Goal: Task Accomplishment & Management: Manage account settings

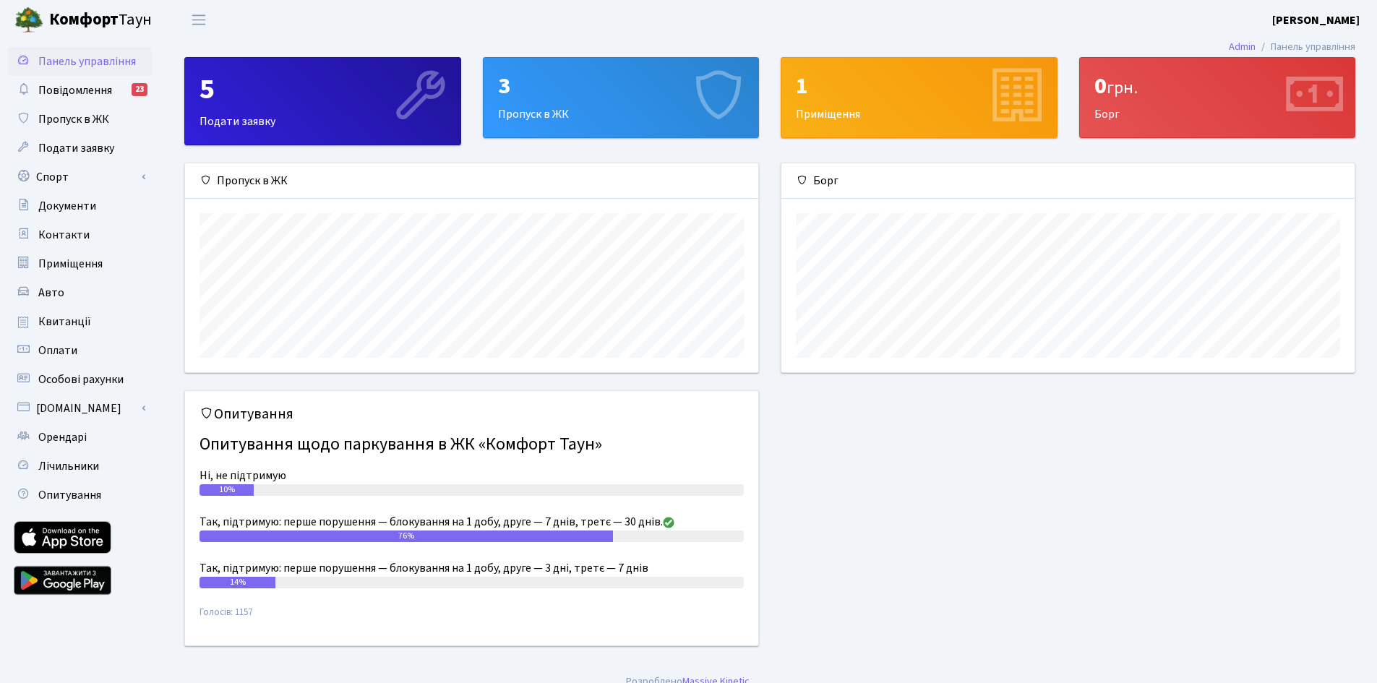
scroll to position [209, 573]
click at [66, 440] on span "Орендарі" at bounding box center [62, 437] width 48 height 16
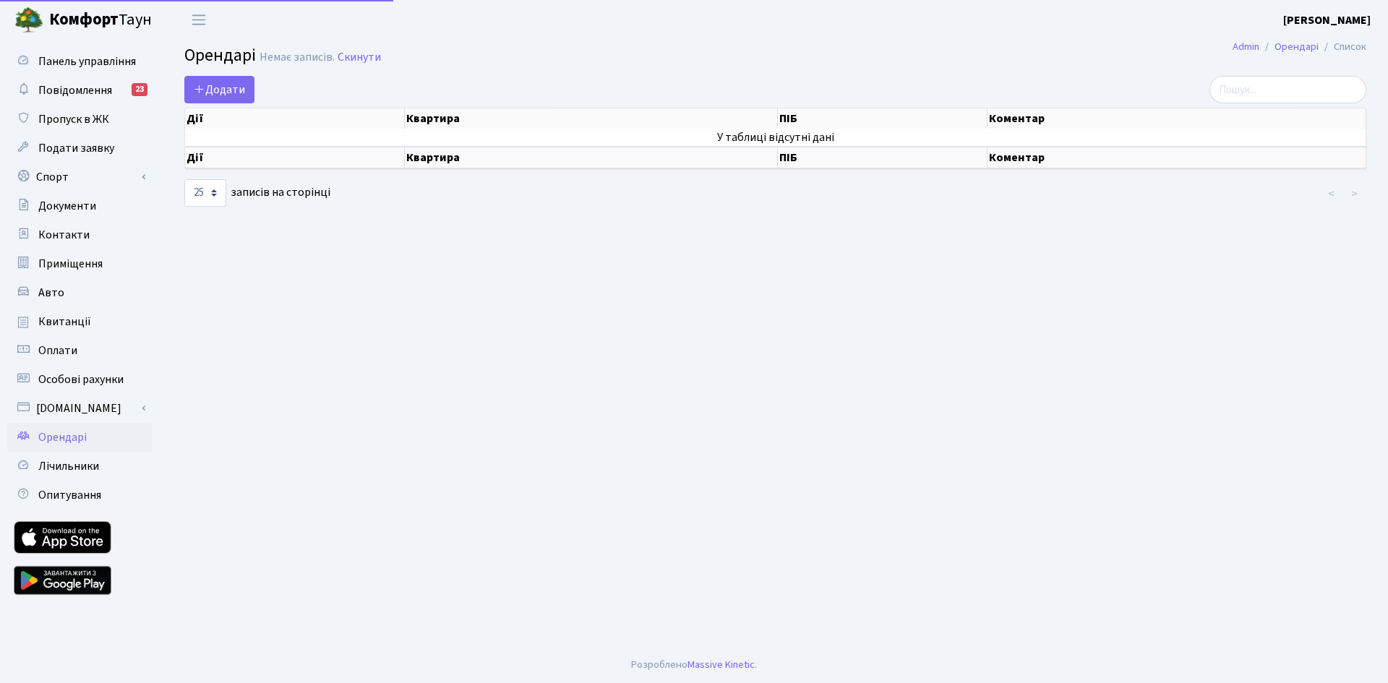
select select "25"
click at [216, 95] on span "Додати" at bounding box center [219, 90] width 51 height 16
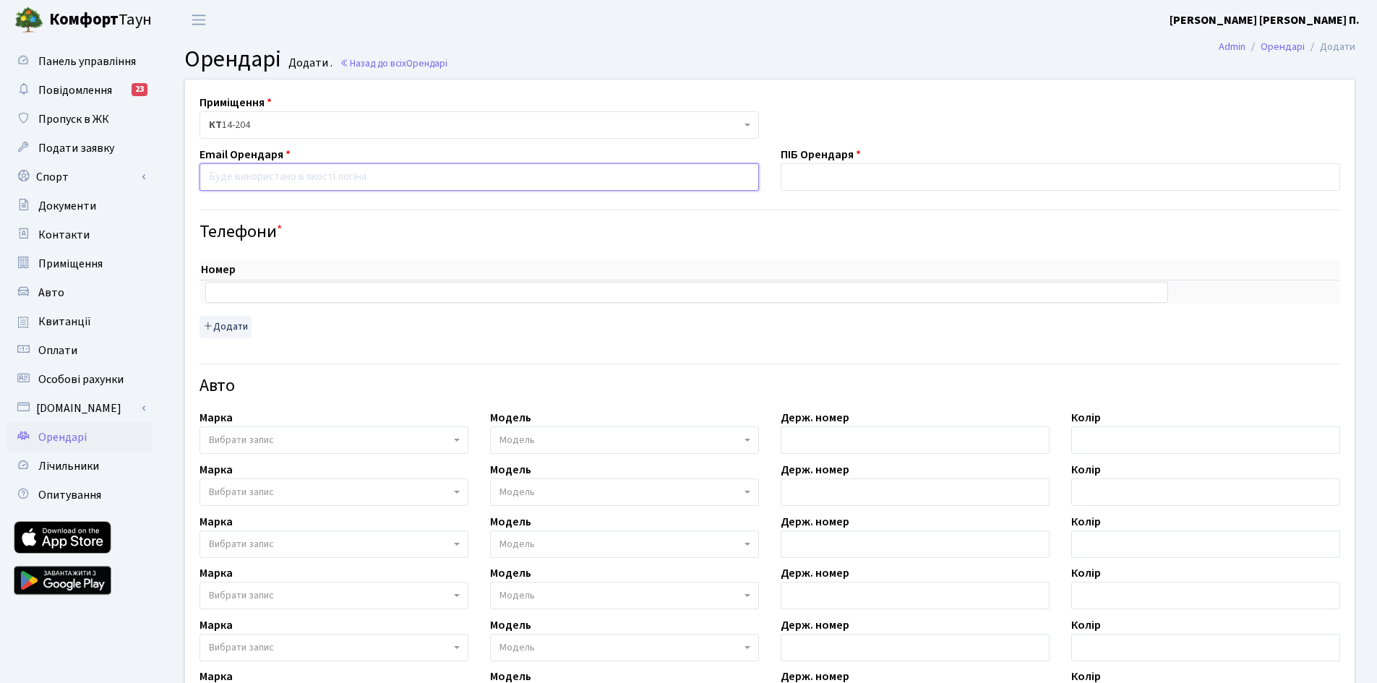
click at [283, 179] on input "email" at bounding box center [478, 176] width 559 height 27
click at [324, 183] on input "email" at bounding box center [478, 176] width 559 height 27
paste input "nataliia_k1994@icloud.com"
type input "nataliia_k1994@icloud.com"
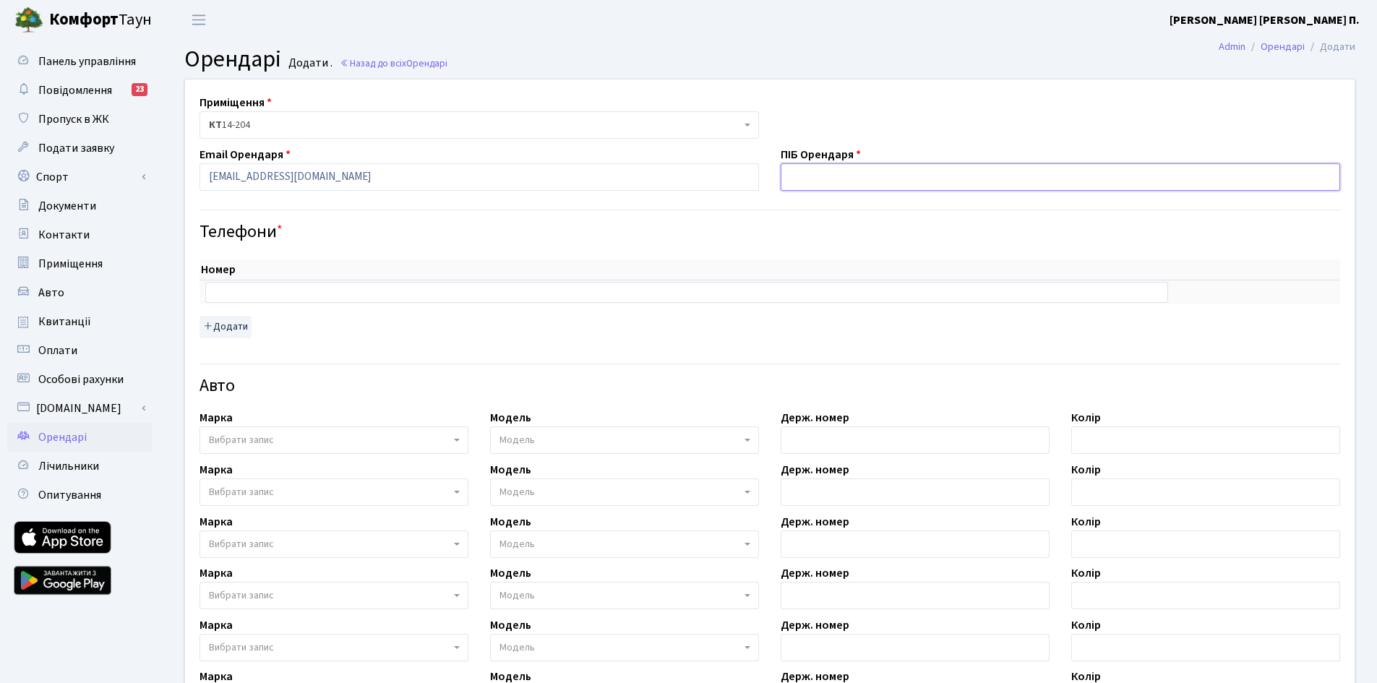
click at [819, 173] on input "text" at bounding box center [1060, 176] width 559 height 27
click at [837, 179] on input "text" at bounding box center [1060, 176] width 559 height 27
type input "Коваль Наталія Олександрівна"
click at [366, 294] on input "text" at bounding box center [686, 292] width 963 height 20
type input "+380989919702"
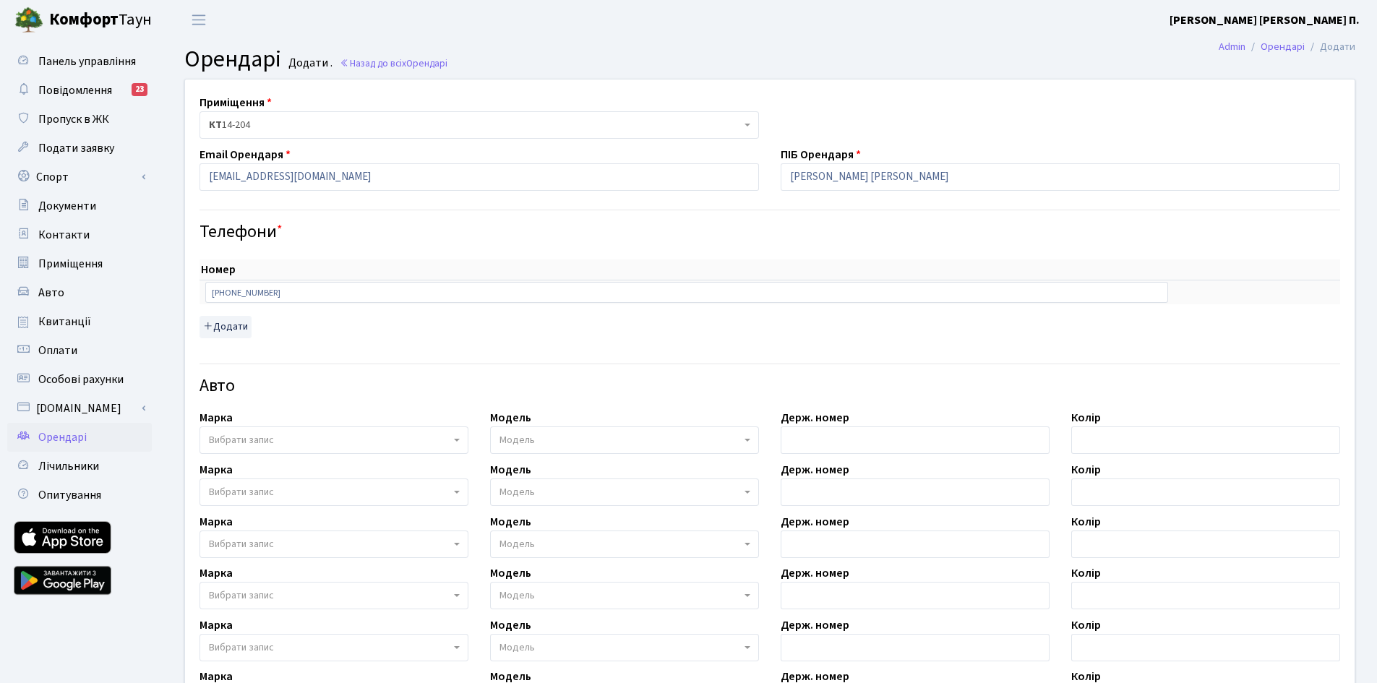
click at [327, 316] on div "Номер sort item delete item +380989919702 sort item delete item Додати" at bounding box center [769, 298] width 1141 height 78
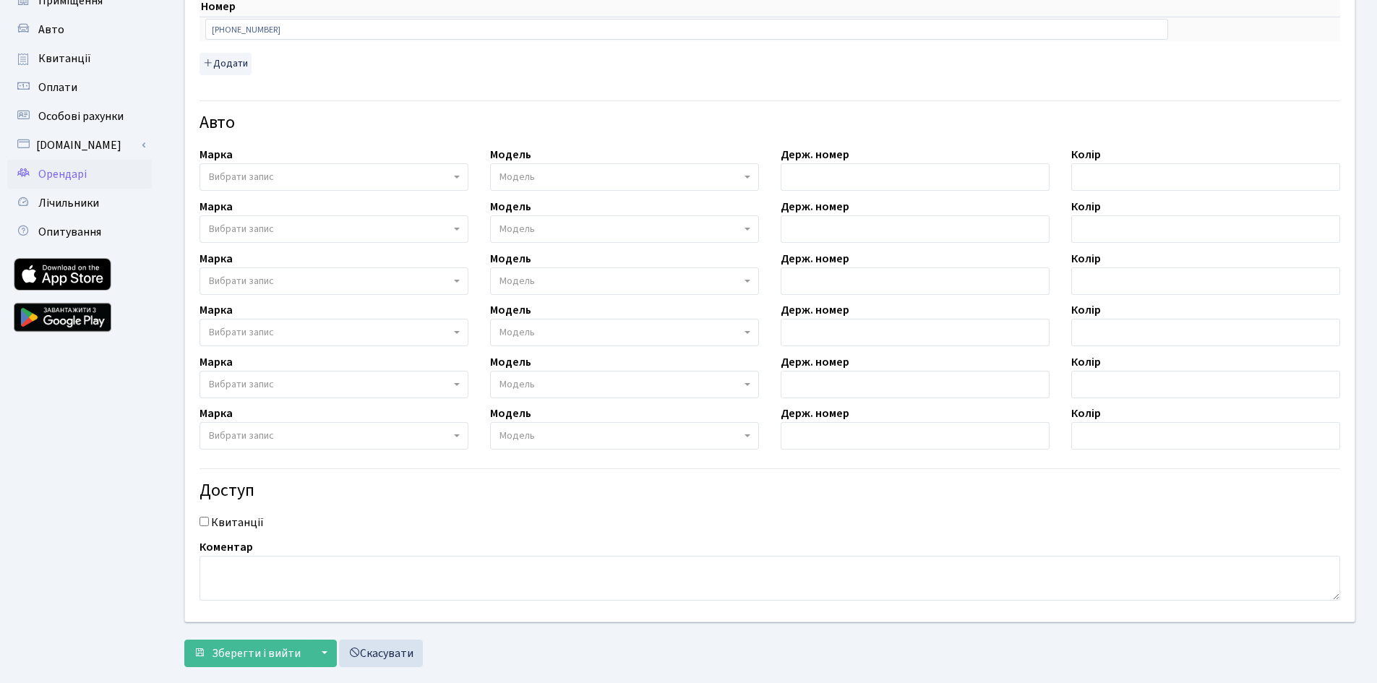
scroll to position [289, 0]
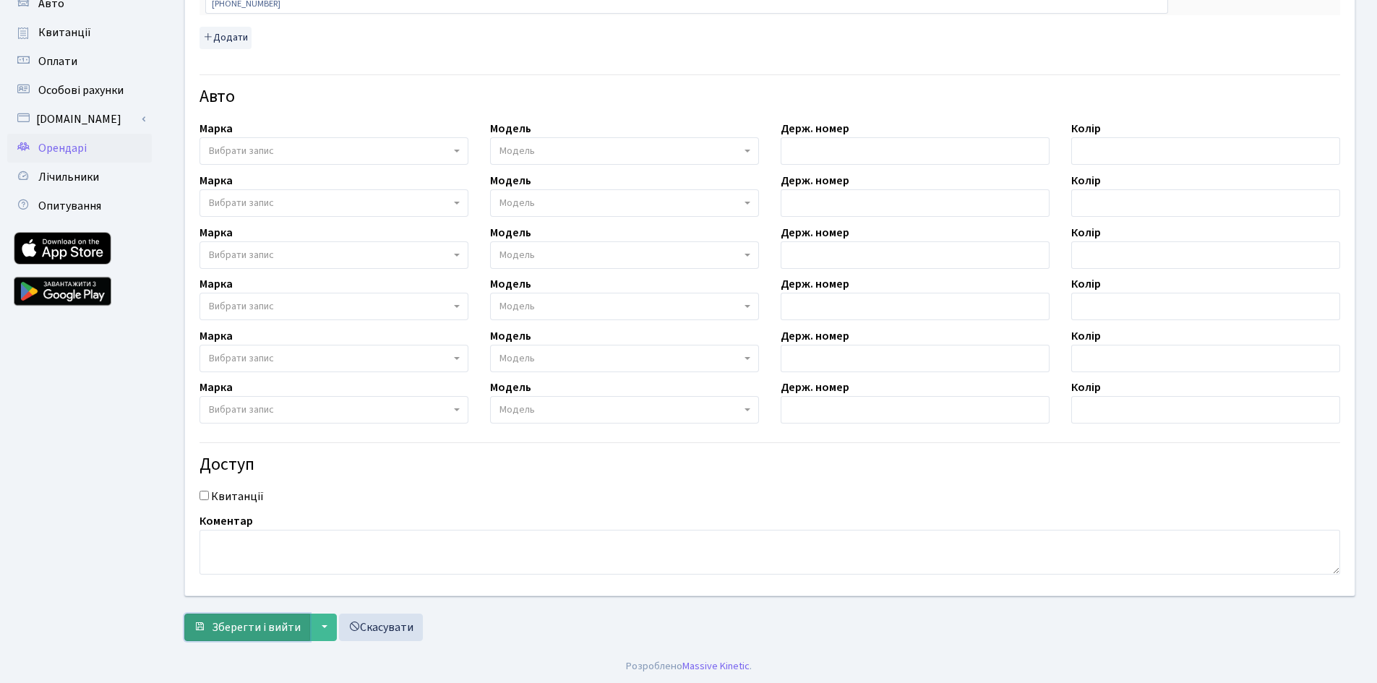
click at [272, 627] on span "Зберегти і вийти" at bounding box center [256, 627] width 89 height 16
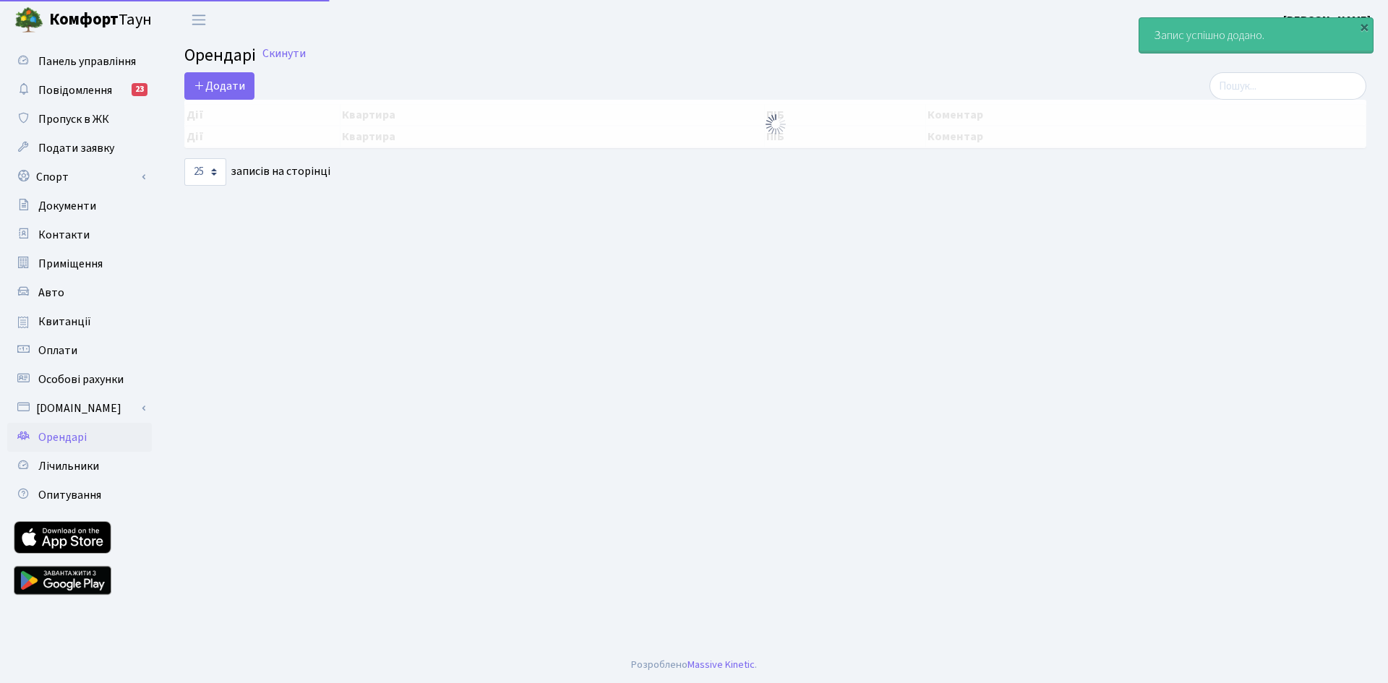
select select "25"
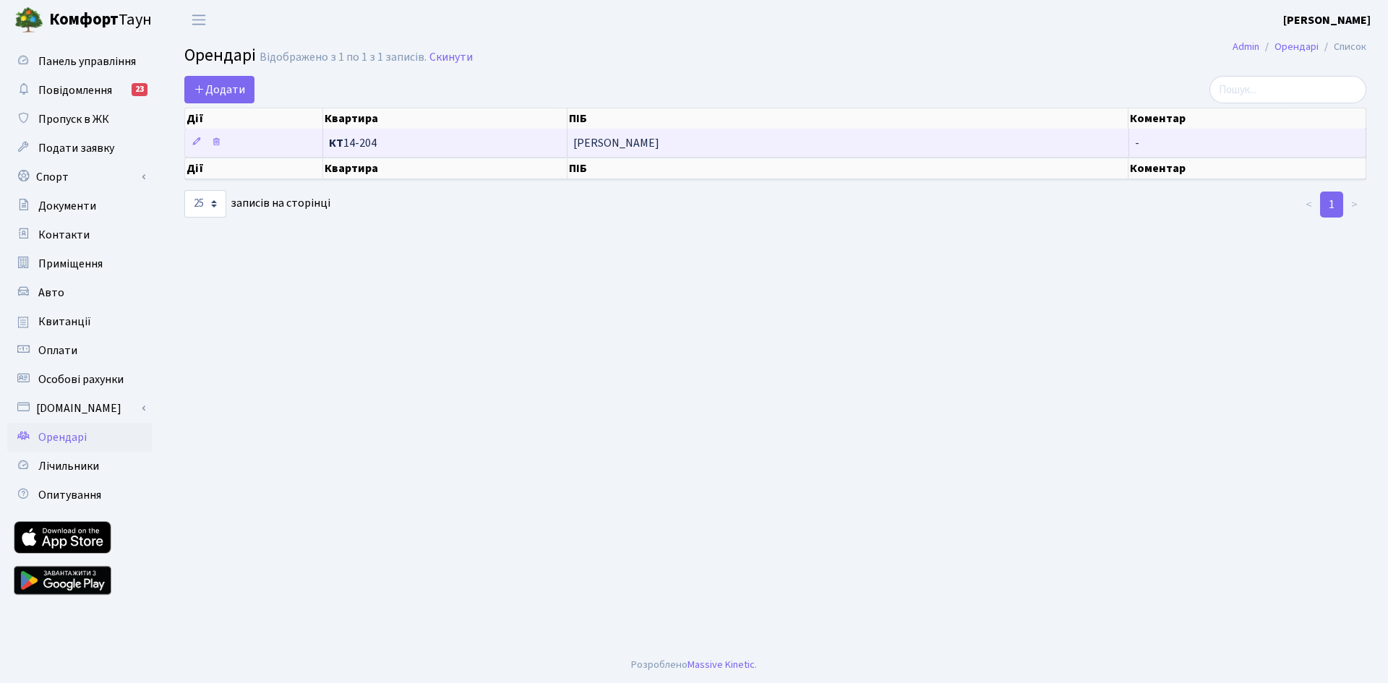
click at [438, 150] on td "КТ 14-204" at bounding box center [445, 143] width 245 height 28
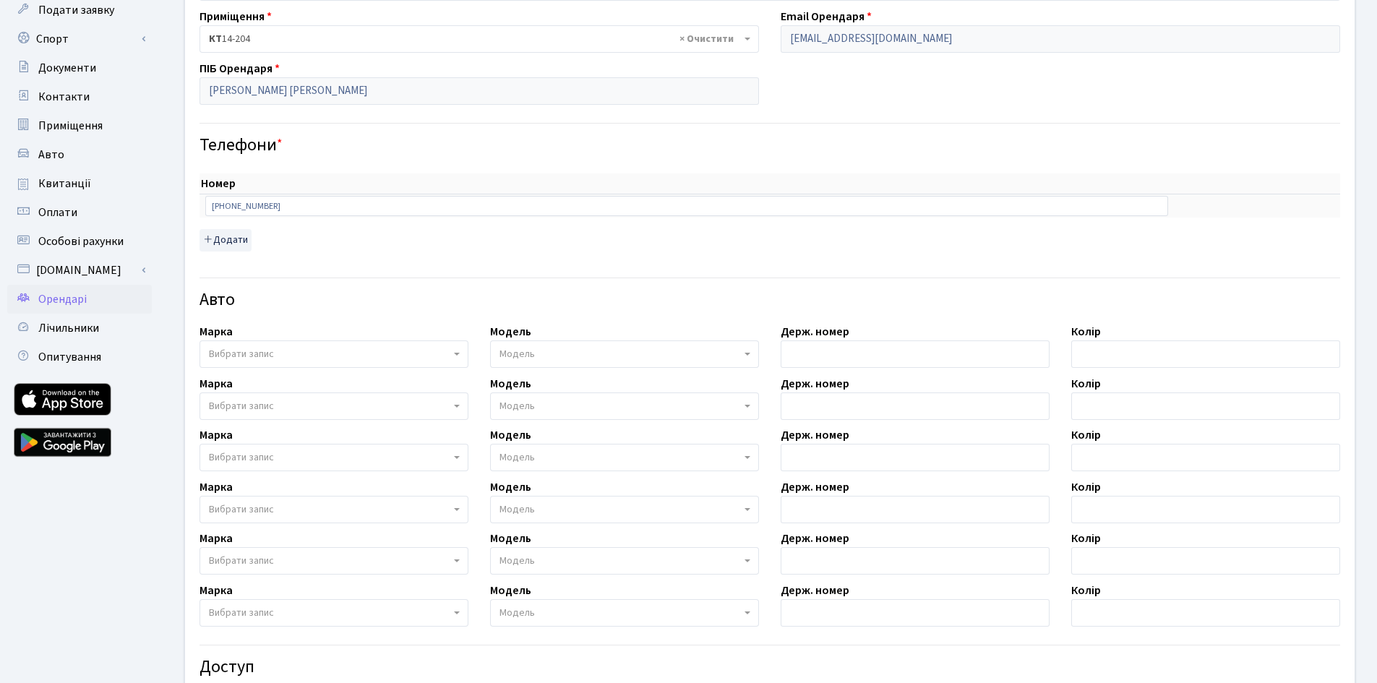
scroll to position [343, 0]
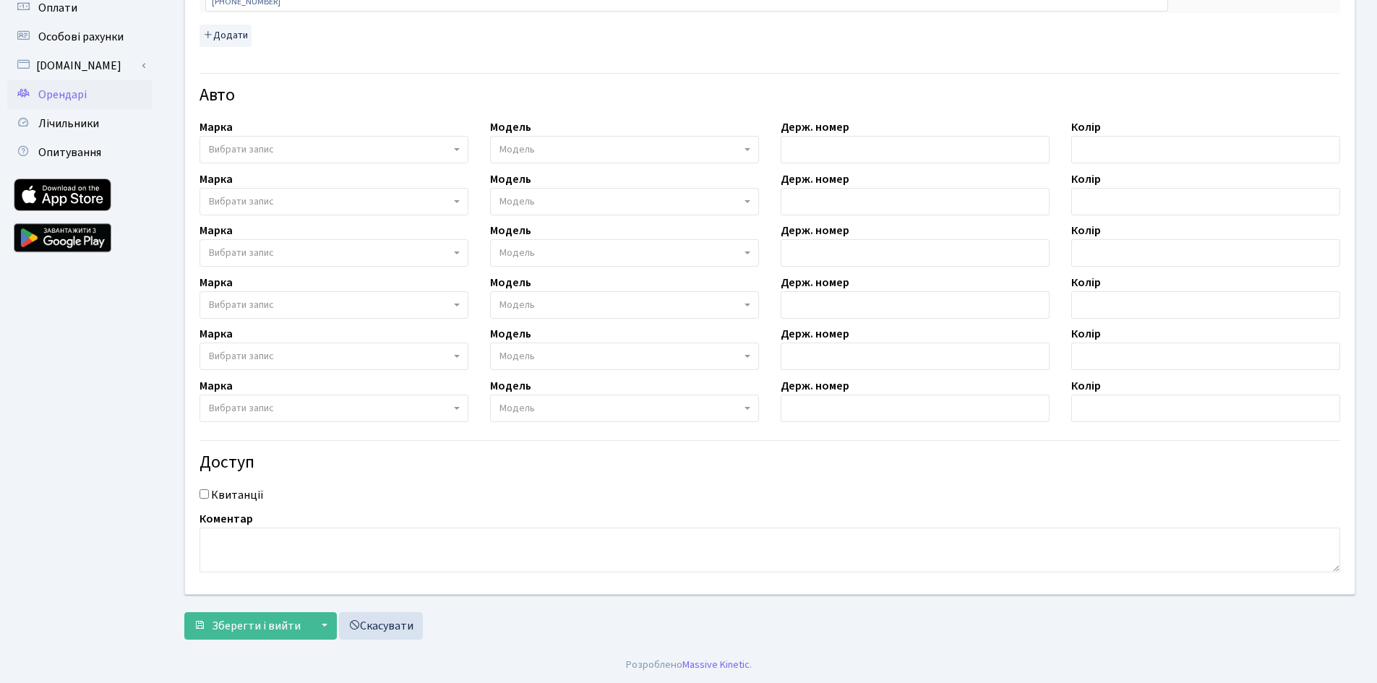
click at [205, 498] on input "Квитанції" at bounding box center [203, 493] width 9 height 9
checkbox input "true"
click at [238, 627] on span "Зберегти і вийти" at bounding box center [256, 626] width 89 height 16
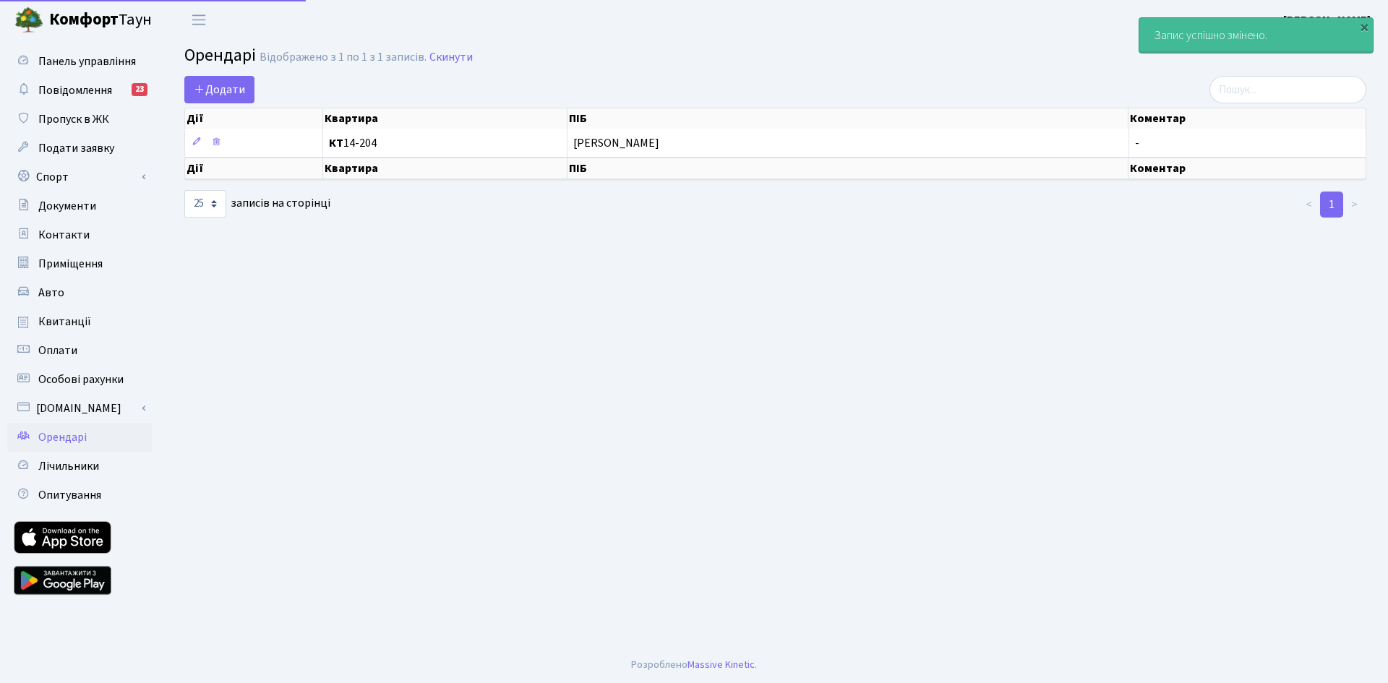
select select "25"
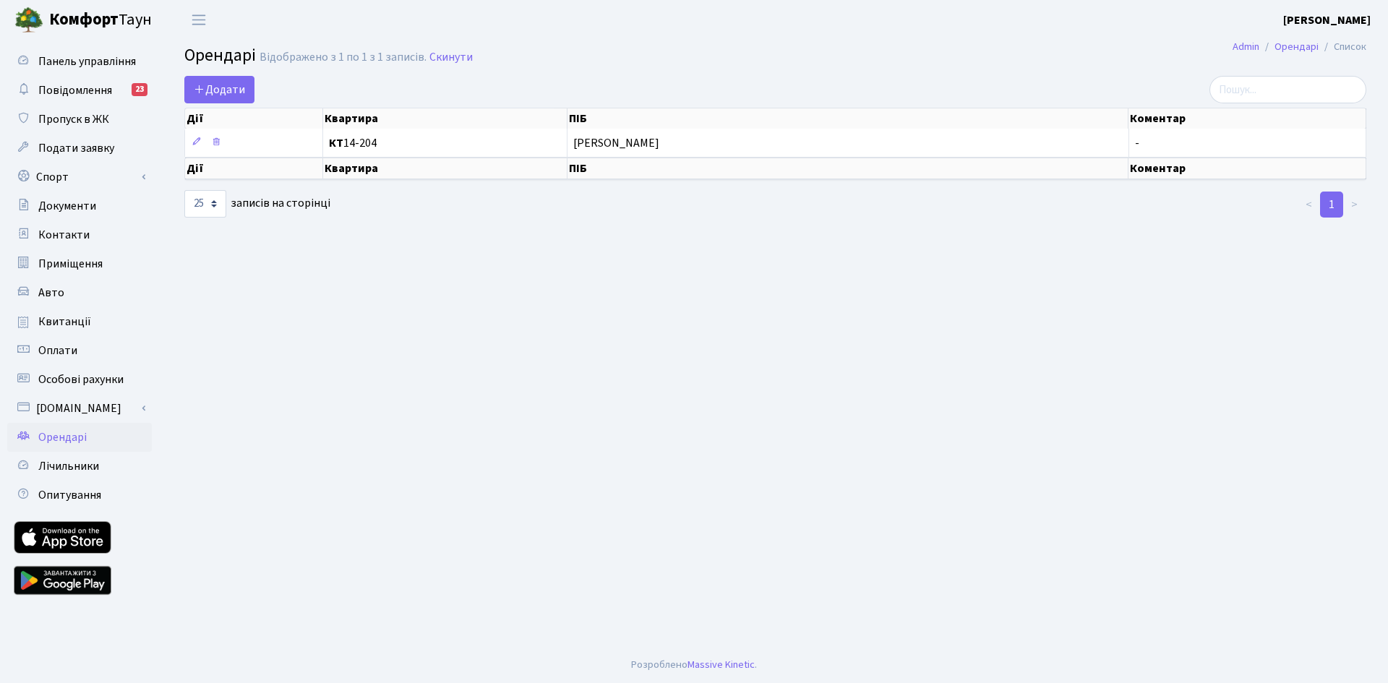
click at [464, 393] on main "Admin Орендарі Список Орендарі Відображено з 1 по 1 з 1 записів. Скинути Додати…" at bounding box center [775, 343] width 1225 height 607
click at [72, 469] on span "Лічильники" at bounding box center [68, 466] width 61 height 16
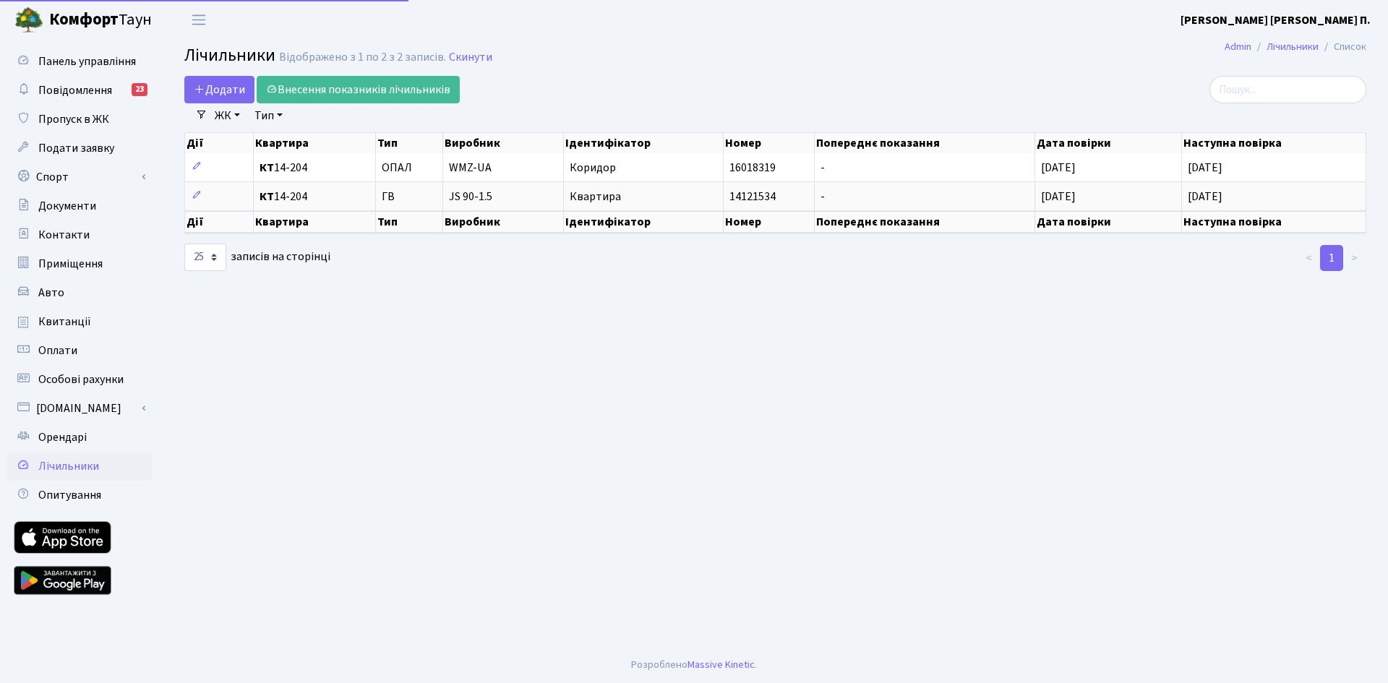
select select "25"
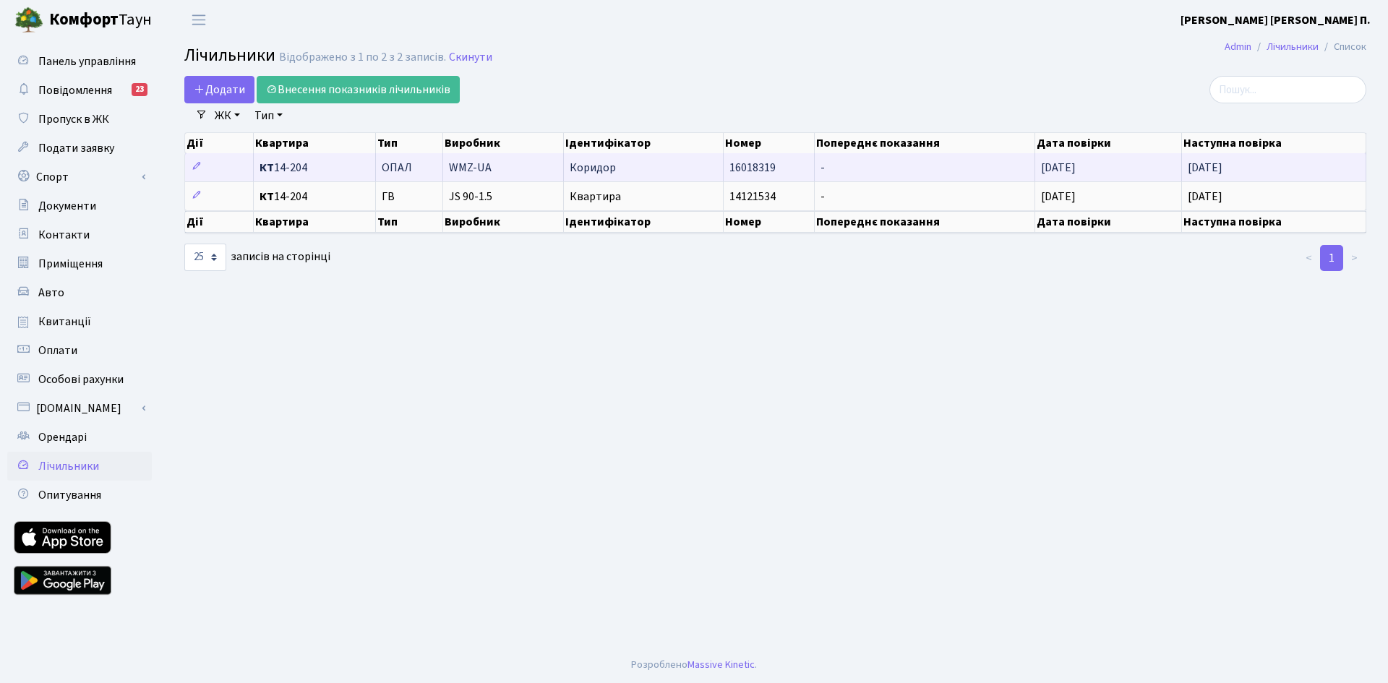
click at [1211, 166] on span "[DATE]" at bounding box center [1204, 168] width 35 height 16
click at [201, 162] on icon at bounding box center [197, 166] width 10 height 10
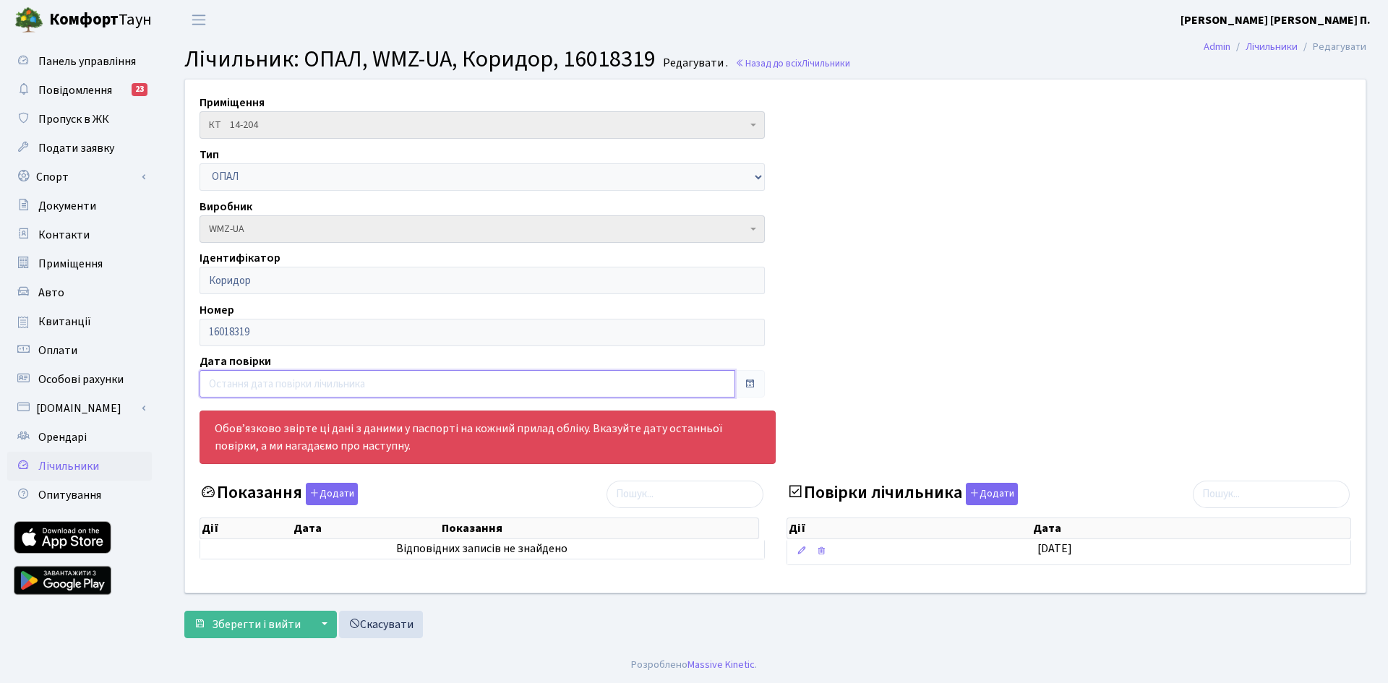
click at [398, 379] on input "text" at bounding box center [467, 383] width 536 height 27
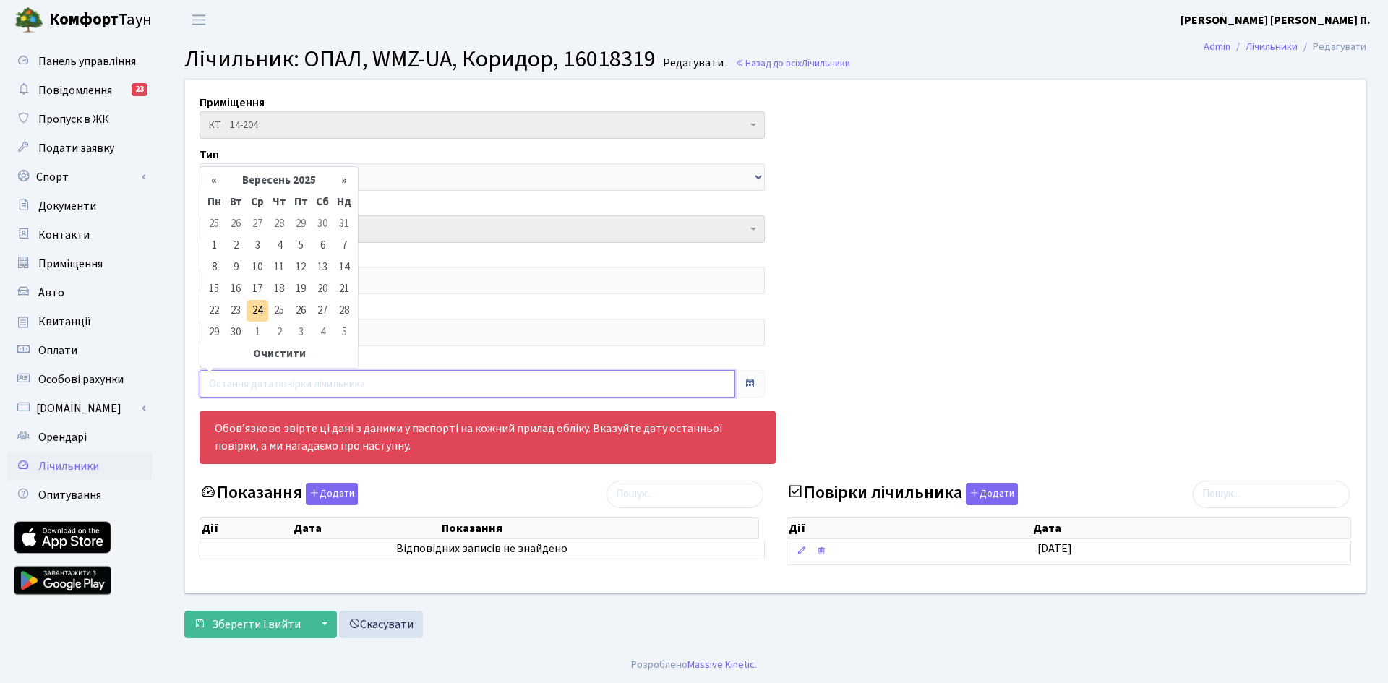
click at [398, 379] on input "text" at bounding box center [467, 383] width 536 height 27
click at [854, 356] on div "Приміщення КТ 14-204 КТ 14-204 Тип ГВ ХВ ЕЕ ОПАЛ Виробник - CE303-U A S36 146 G…" at bounding box center [775, 336] width 1202 height 513
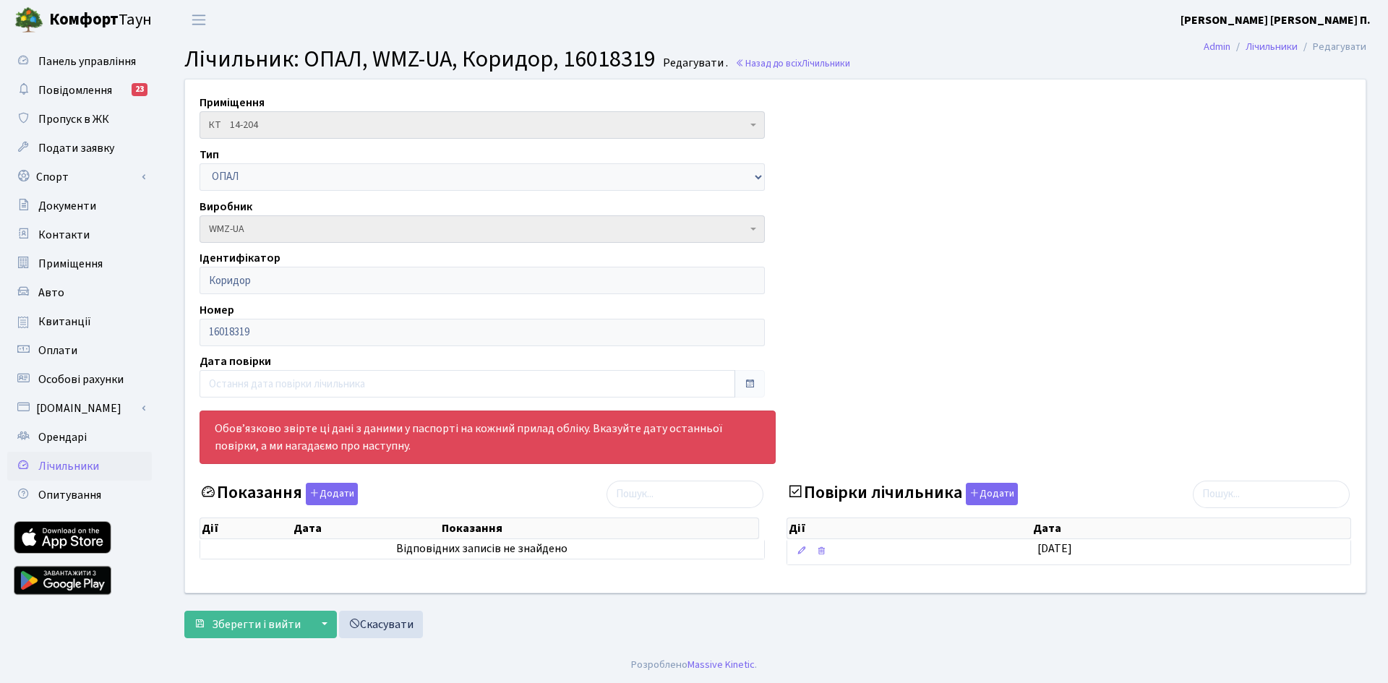
click at [44, 30] on link "Комфорт Таун" at bounding box center [90, 20] width 181 height 40
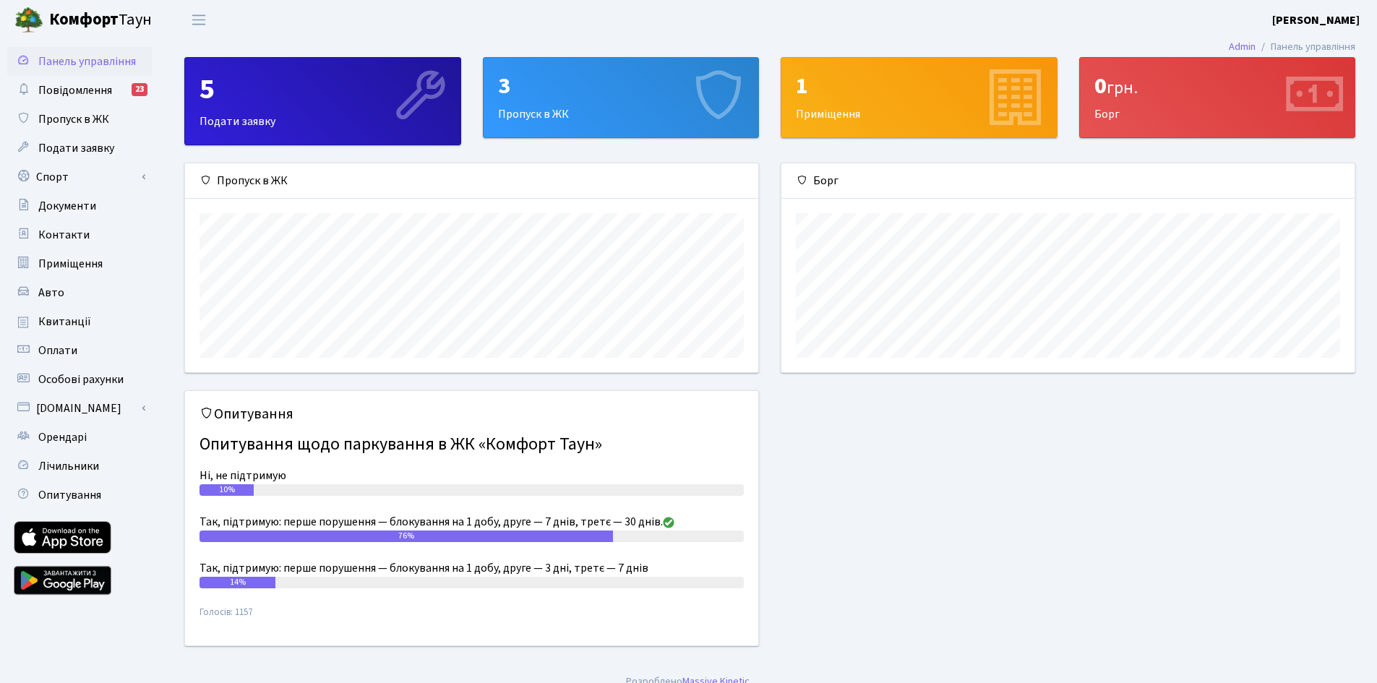
scroll to position [209, 573]
click at [1305, 22] on b "[PERSON_NAME]" at bounding box center [1315, 20] width 87 height 16
click at [1269, 79] on link "Вийти" at bounding box center [1287, 79] width 144 height 22
click at [78, 85] on span "Повідомлення" at bounding box center [75, 90] width 74 height 16
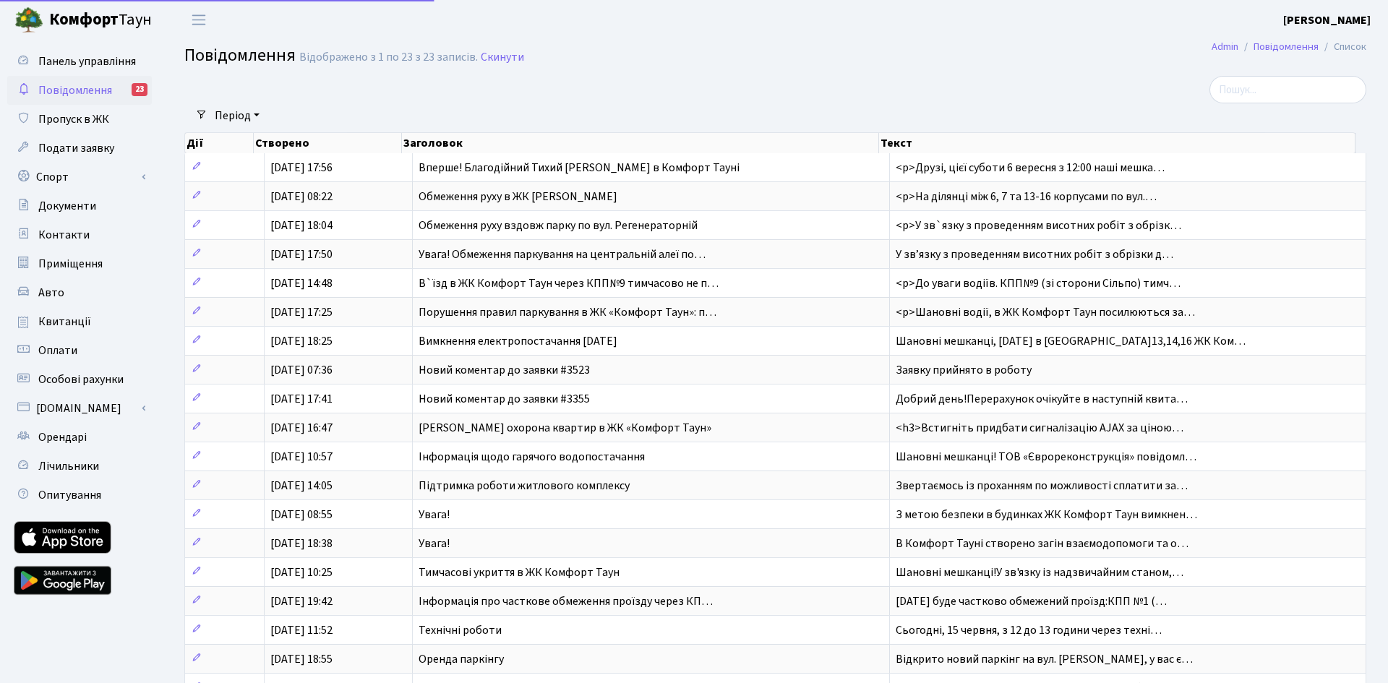
select select "25"
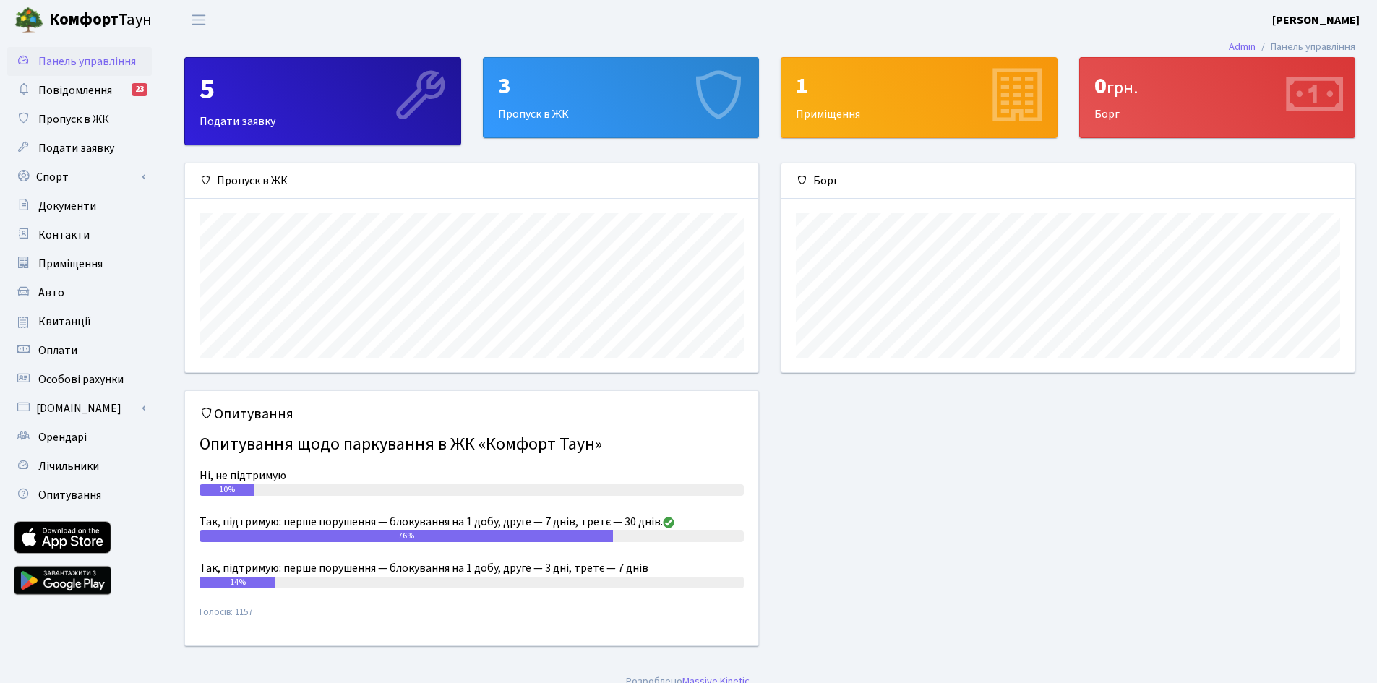
scroll to position [209, 573]
click at [64, 462] on span "Лічильники" at bounding box center [68, 466] width 61 height 16
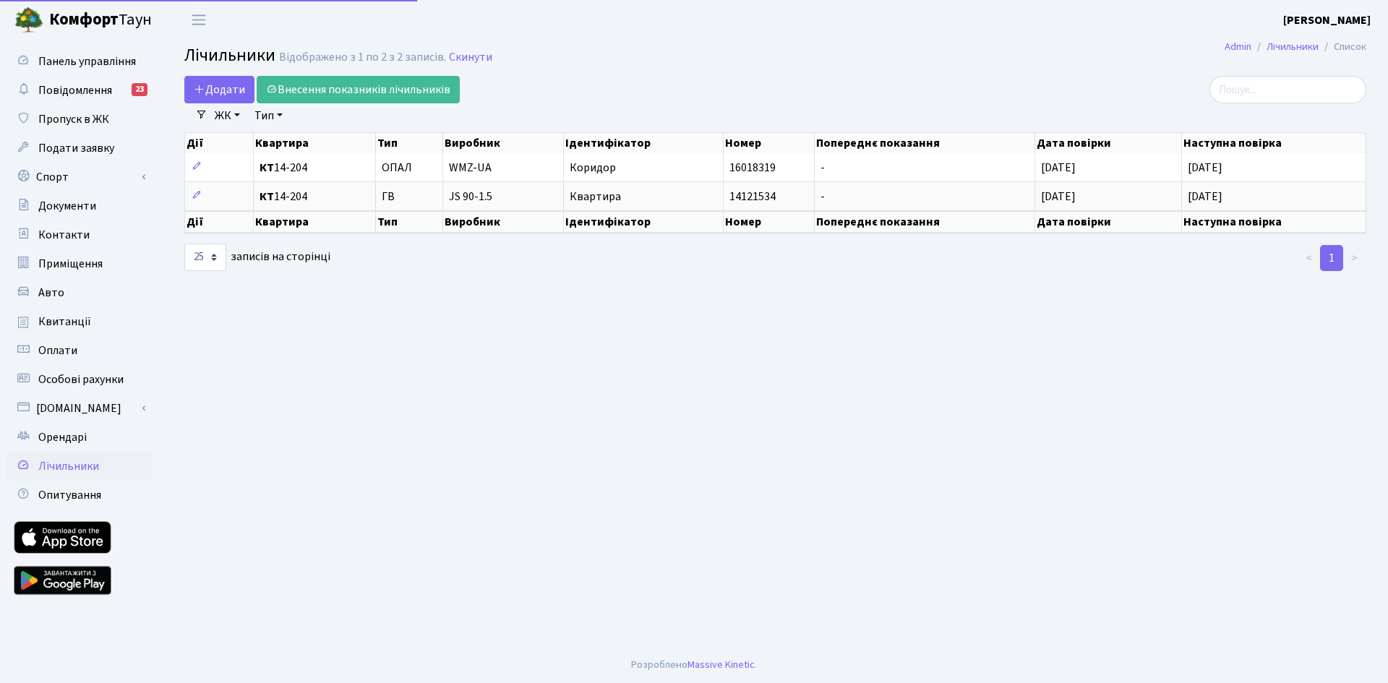
select select "25"
click at [68, 439] on span "Орендарі" at bounding box center [62, 437] width 48 height 16
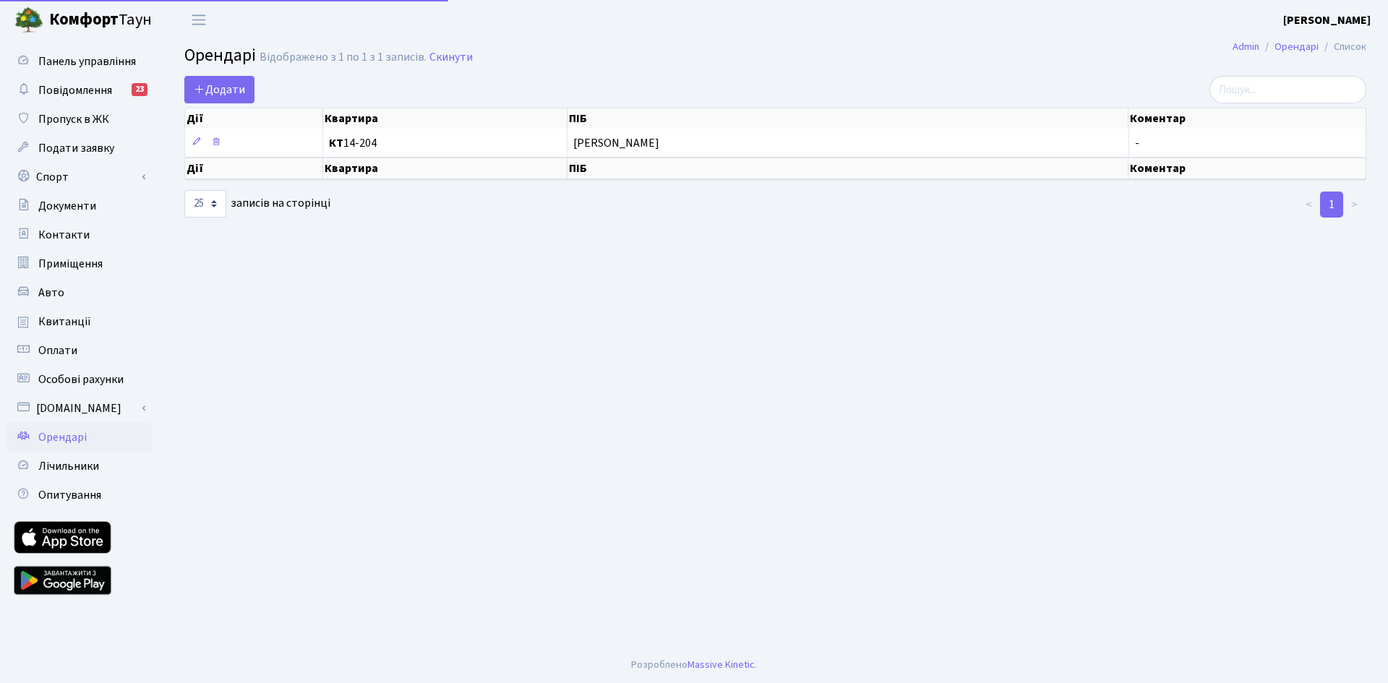
select select "25"
click at [53, 284] on link "Авто" at bounding box center [79, 292] width 145 height 29
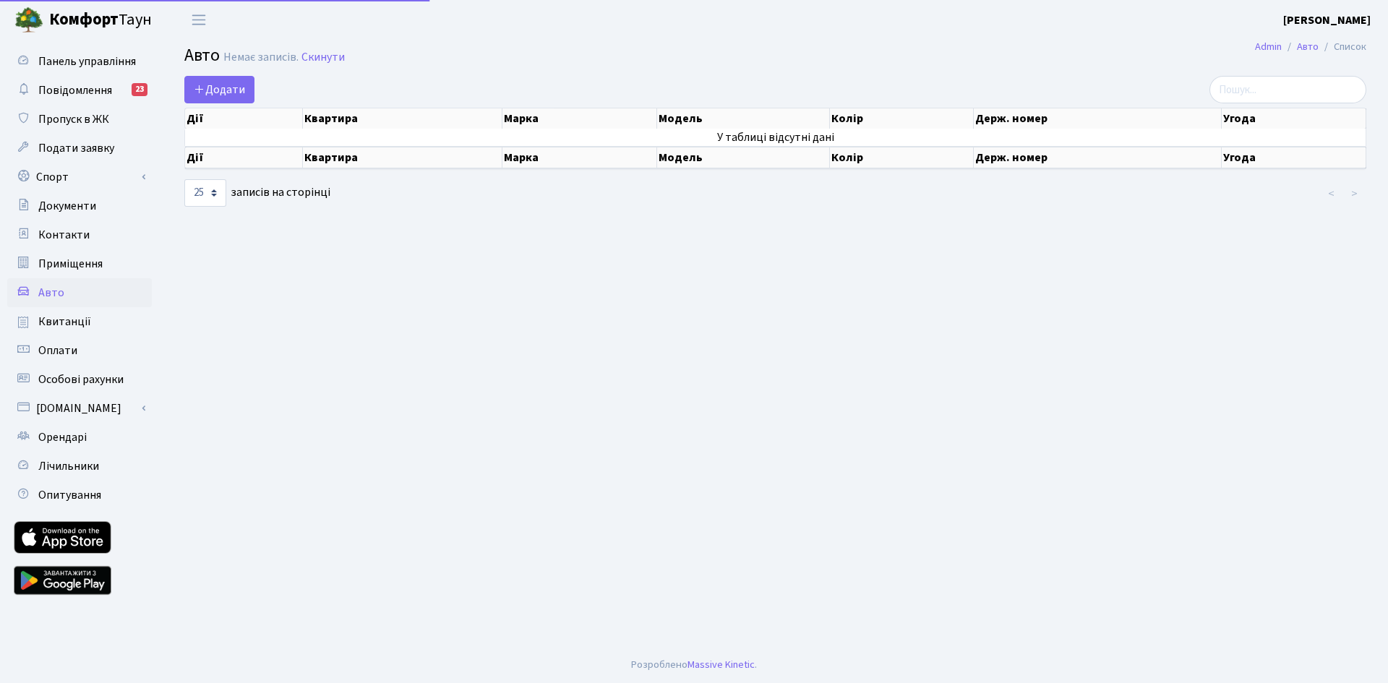
select select "25"
click at [205, 22] on span "Переключити навігацію" at bounding box center [199, 20] width 22 height 17
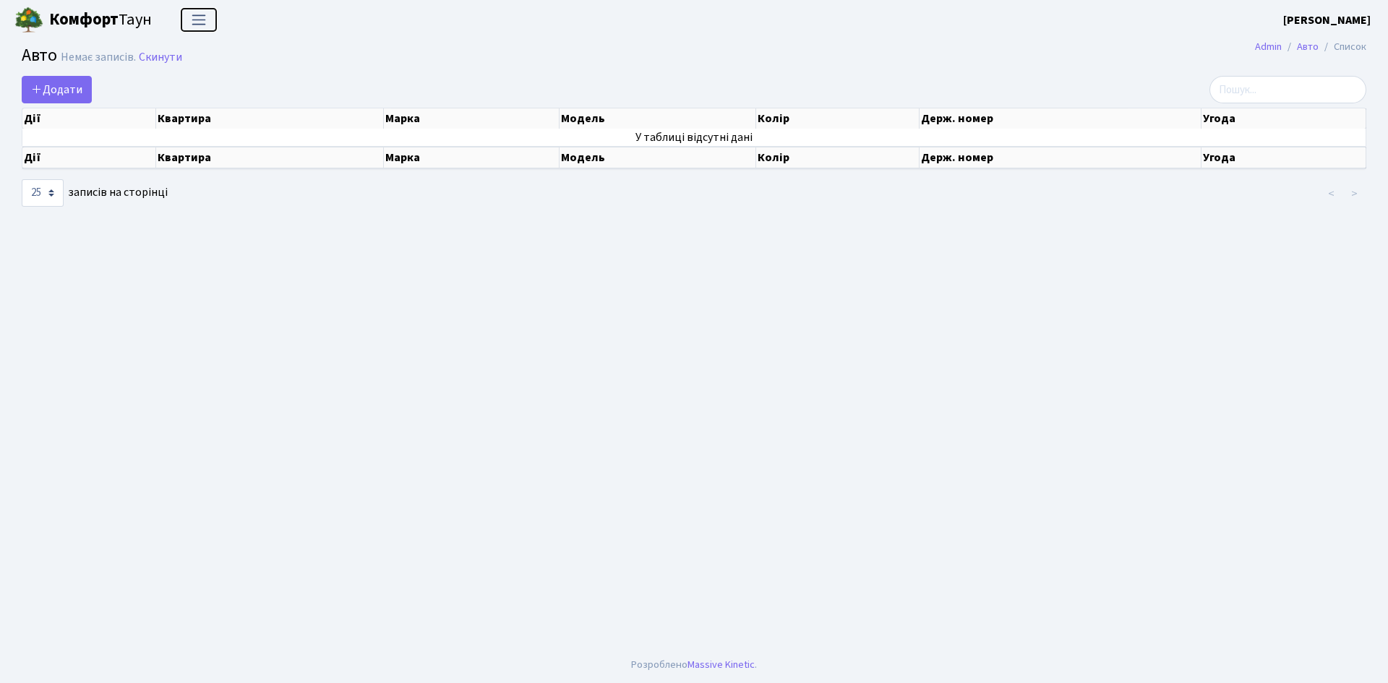
click at [206, 27] on span "Переключити навігацію" at bounding box center [199, 20] width 22 height 17
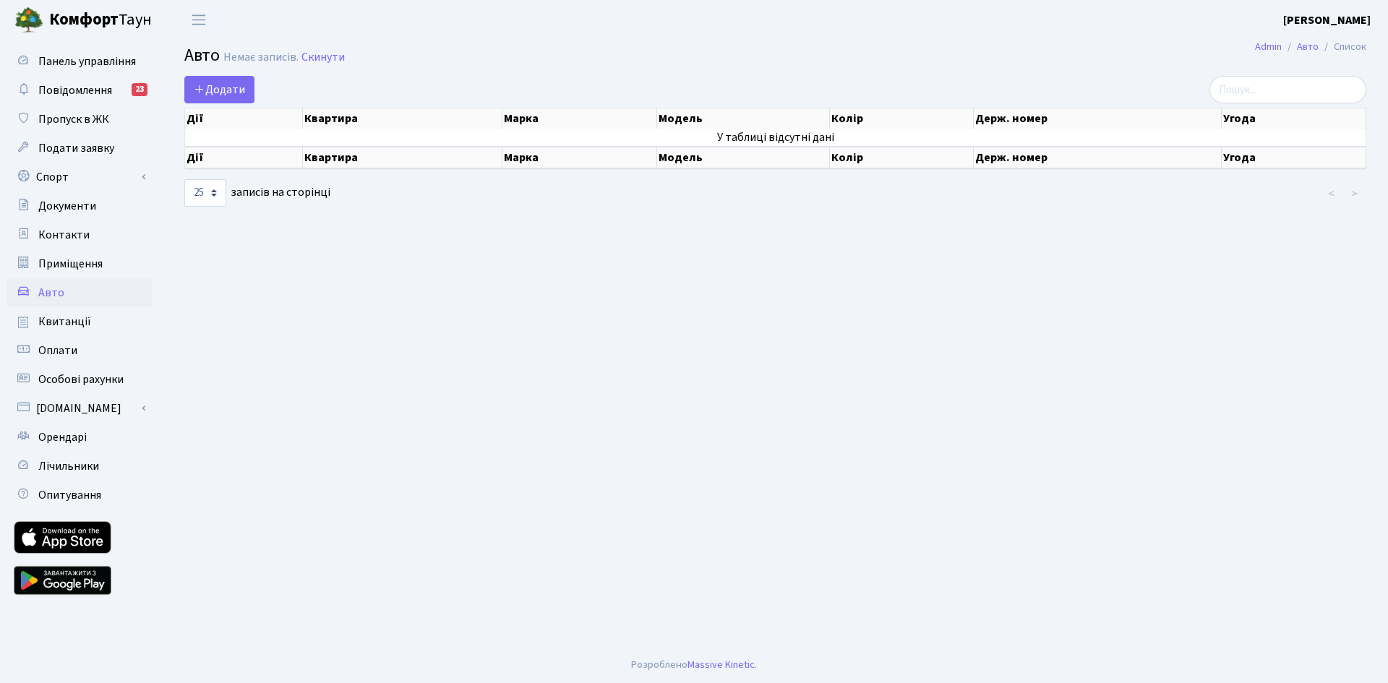
click at [1315, 22] on b "[PERSON_NAME]" at bounding box center [1326, 20] width 87 height 16
click at [1289, 82] on link "Вийти" at bounding box center [1298, 79] width 144 height 22
